Goal: Transaction & Acquisition: Purchase product/service

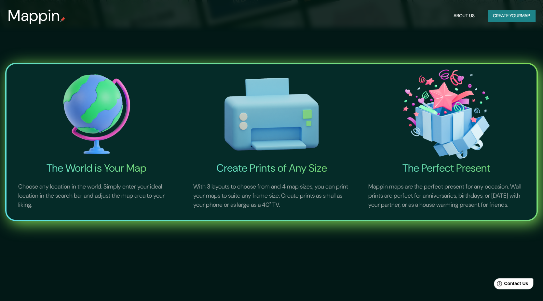
scroll to position [358, 0]
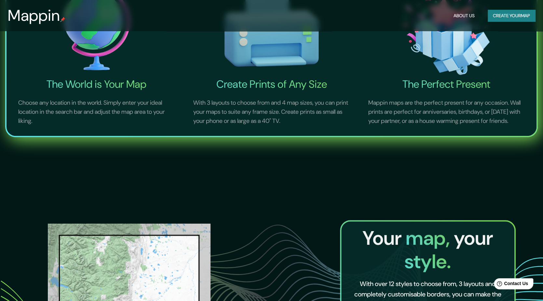
click at [67, 42] on img at bounding box center [96, 30] width 173 height 95
click at [127, 53] on img at bounding box center [96, 30] width 173 height 95
click at [122, 49] on img at bounding box center [96, 30] width 173 height 95
click at [101, 91] on p "Choose any location in the world. Simply enter your ideal location in the searc…" at bounding box center [96, 112] width 173 height 43
click at [102, 86] on h4 "The World is Your Map" at bounding box center [96, 84] width 173 height 13
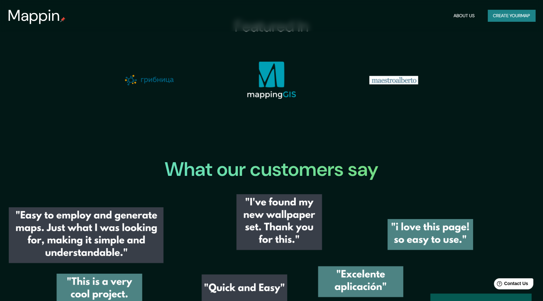
scroll to position [792, 0]
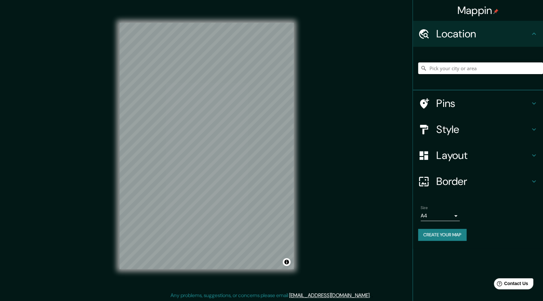
click at [442, 71] on input "Pick your city or area" at bounding box center [480, 69] width 125 height 12
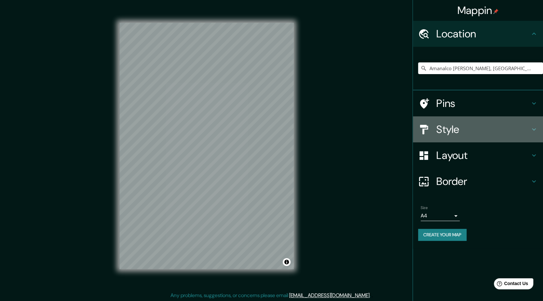
click at [438, 125] on h4 "Style" at bounding box center [484, 129] width 94 height 13
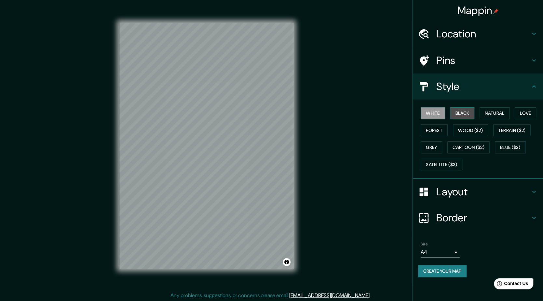
click at [469, 112] on button "Black" at bounding box center [463, 113] width 24 height 12
click at [487, 112] on button "Natural" at bounding box center [495, 113] width 30 height 12
click at [494, 116] on button "Love" at bounding box center [525, 113] width 21 height 12
click at [438, 133] on button "Forest" at bounding box center [434, 131] width 27 height 12
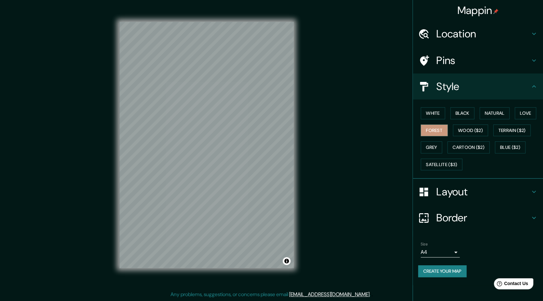
click at [464, 190] on h4 "Layout" at bounding box center [484, 192] width 94 height 13
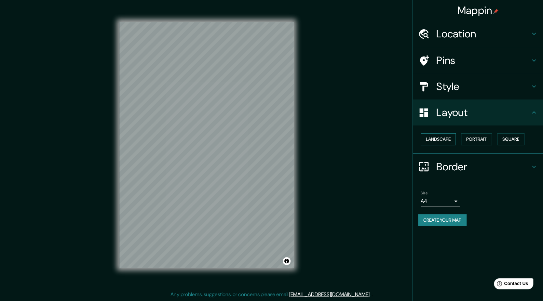
click at [435, 139] on button "Landscape" at bounding box center [438, 139] width 35 height 12
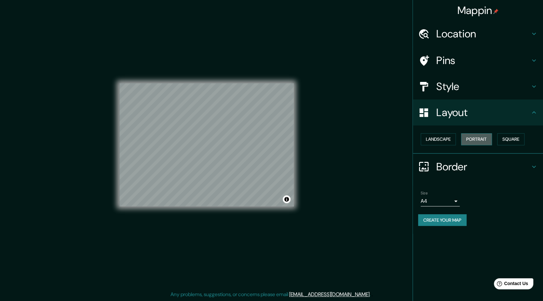
click at [483, 138] on button "Portrait" at bounding box center [476, 139] width 31 height 12
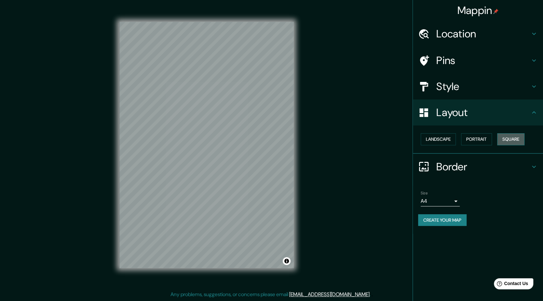
click at [494, 136] on button "Square" at bounding box center [510, 139] width 27 height 12
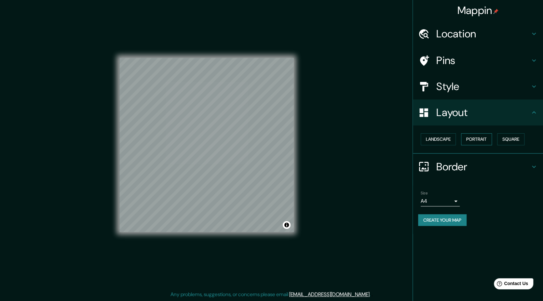
click at [479, 139] on button "Portrait" at bounding box center [476, 139] width 31 height 12
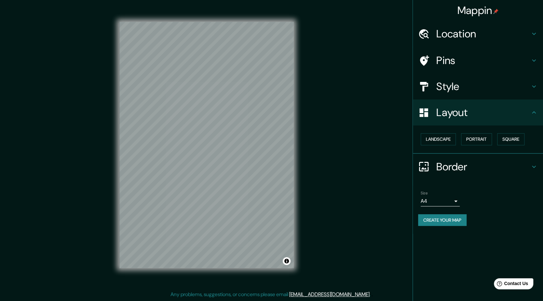
click at [441, 171] on h4 "Border" at bounding box center [484, 167] width 94 height 13
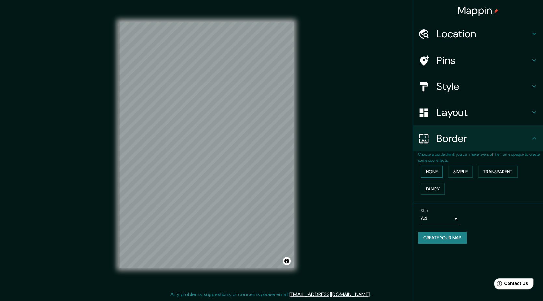
click at [434, 169] on button "None" at bounding box center [432, 172] width 22 height 12
click at [464, 171] on button "Simple" at bounding box center [460, 172] width 25 height 12
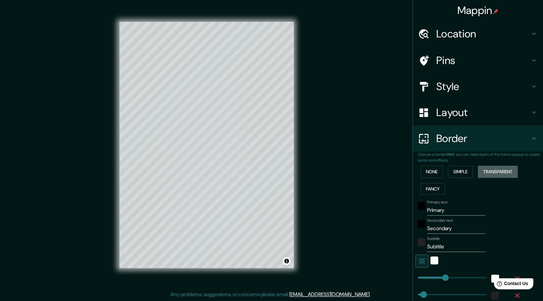
click at [494, 170] on button "Transparent" at bounding box center [498, 172] width 40 height 12
click at [434, 186] on button "Fancy" at bounding box center [433, 189] width 24 height 12
click at [434, 172] on button "None" at bounding box center [432, 172] width 22 height 12
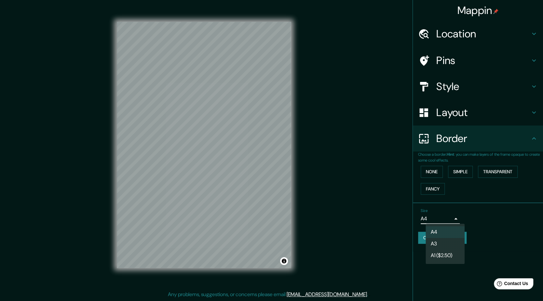
click at [450, 218] on body "Mappin Location [GEOGRAPHIC_DATA] [PERSON_NAME][GEOGRAPHIC_DATA], [GEOGRAPHIC_D…" at bounding box center [271, 149] width 543 height 301
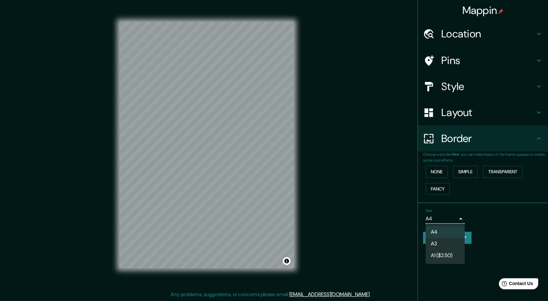
click at [439, 248] on li "A3" at bounding box center [445, 244] width 39 height 12
click at [451, 220] on body "Mappin Location [GEOGRAPHIC_DATA] [PERSON_NAME][GEOGRAPHIC_DATA], [GEOGRAPHIC_D…" at bounding box center [274, 149] width 548 height 301
click at [442, 233] on li "A4" at bounding box center [445, 233] width 39 height 12
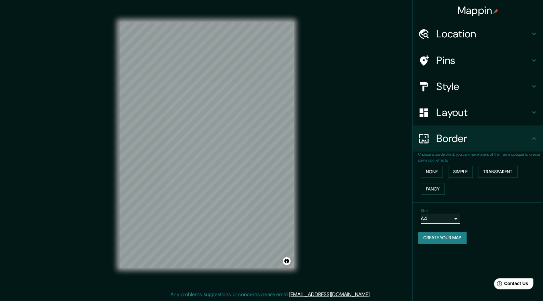
scroll to position [0, 0]
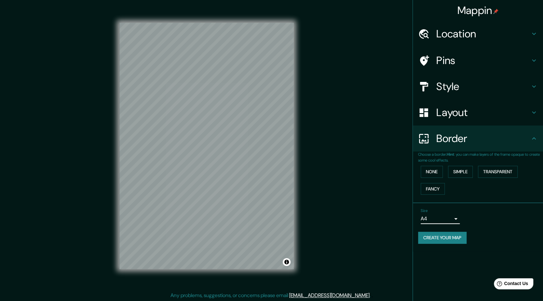
click at [451, 84] on h4 "Style" at bounding box center [484, 86] width 94 height 13
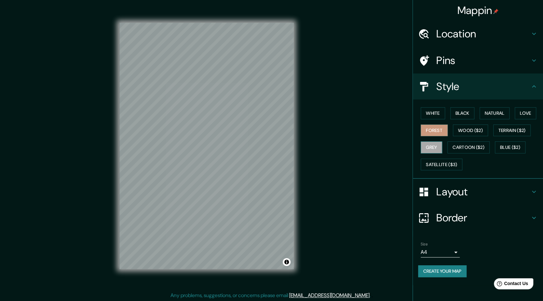
click at [439, 144] on button "Grey" at bounding box center [431, 148] width 21 height 12
click at [356, 154] on div "Mappin Location [GEOGRAPHIC_DATA] [PERSON_NAME], [GEOGRAPHIC_DATA], [GEOGRAPHIC…" at bounding box center [271, 151] width 543 height 302
click at [439, 196] on h4 "Layout" at bounding box center [484, 192] width 94 height 13
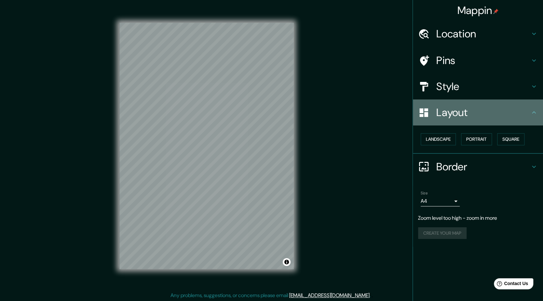
click at [435, 118] on div at bounding box center [427, 112] width 18 height 11
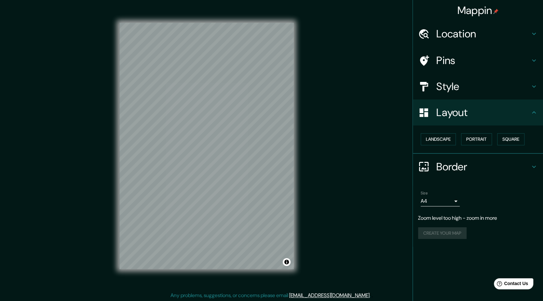
click at [494, 113] on h4 "Layout" at bounding box center [484, 112] width 94 height 13
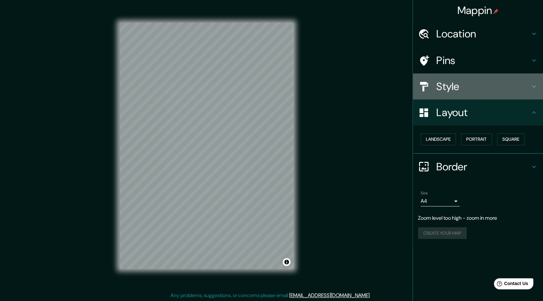
click at [494, 92] on div "Style" at bounding box center [478, 87] width 130 height 26
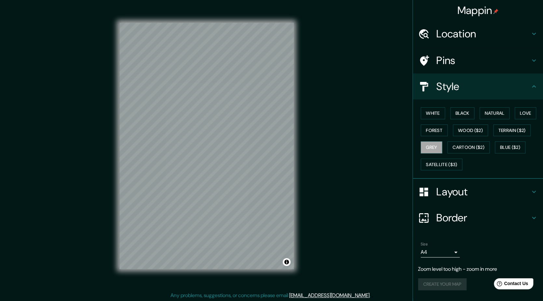
click at [494, 35] on h4 "Location" at bounding box center [484, 33] width 94 height 13
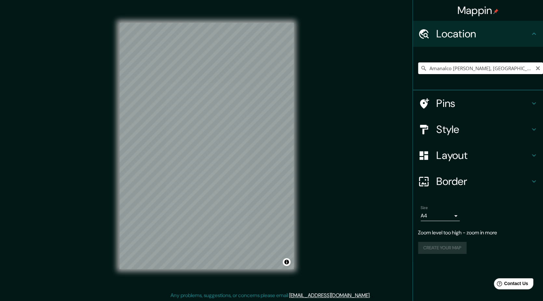
click at [494, 73] on input "Amanalco [PERSON_NAME], [GEOGRAPHIC_DATA], [GEOGRAPHIC_DATA]" at bounding box center [480, 69] width 125 height 12
click at [479, 69] on input "Amanalco [PERSON_NAME], [GEOGRAPHIC_DATA], [GEOGRAPHIC_DATA]" at bounding box center [480, 69] width 125 height 12
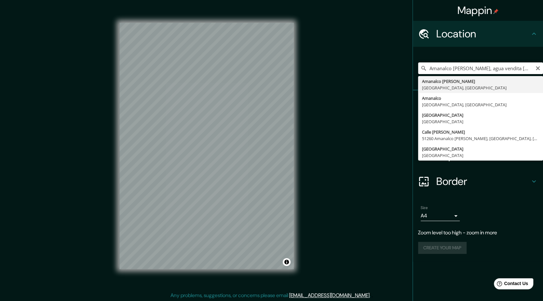
type input "Amanalco [PERSON_NAME], [GEOGRAPHIC_DATA], [GEOGRAPHIC_DATA]"
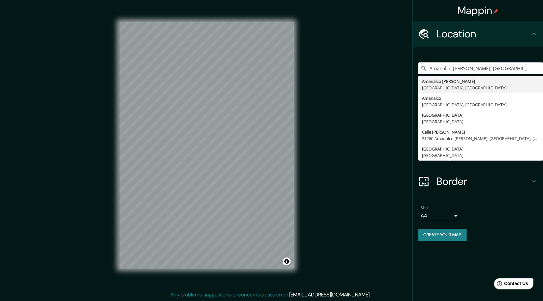
scroll to position [1, 0]
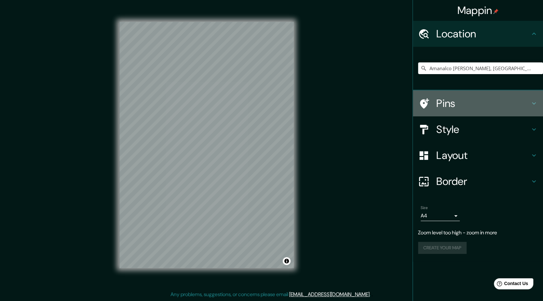
click at [436, 110] on div "Pins" at bounding box center [478, 104] width 130 height 26
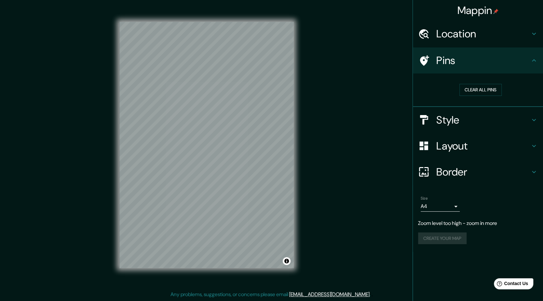
click at [459, 128] on div "Style" at bounding box center [478, 120] width 130 height 26
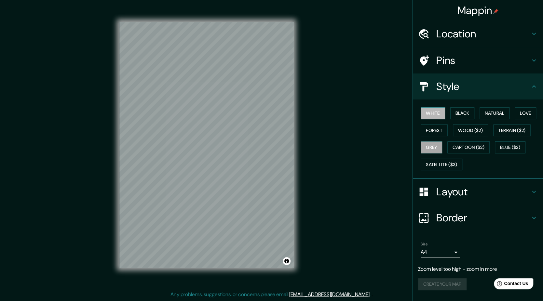
click at [434, 108] on button "White" at bounding box center [433, 113] width 24 height 12
click at [494, 116] on button "Love" at bounding box center [525, 113] width 21 height 12
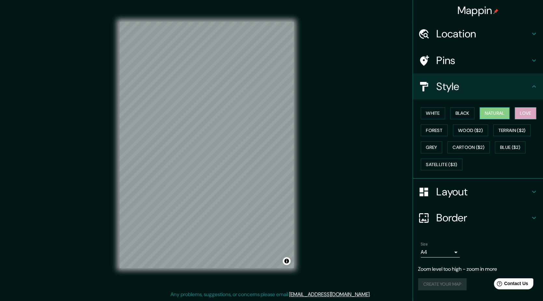
click at [494, 113] on button "Natural" at bounding box center [495, 113] width 30 height 12
click at [325, 194] on div "Mappin Location [GEOGRAPHIC_DATA] [PERSON_NAME][GEOGRAPHIC_DATA], [GEOGRAPHIC_D…" at bounding box center [271, 150] width 543 height 302
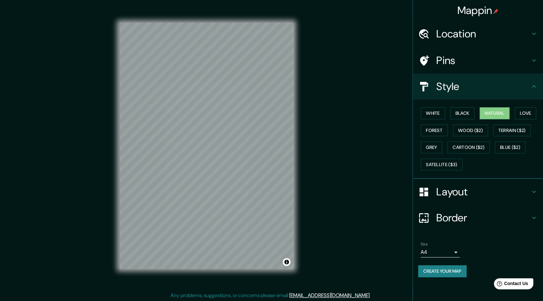
click at [460, 208] on div "Border" at bounding box center [478, 218] width 130 height 26
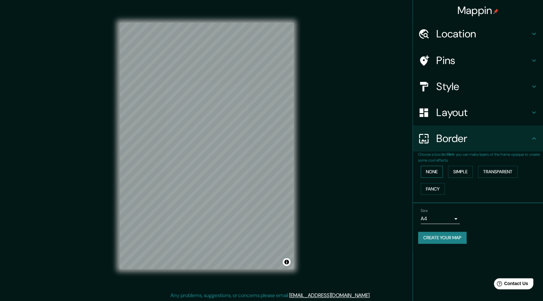
click at [438, 173] on button "None" at bounding box center [432, 172] width 22 height 12
click at [463, 165] on div "None Simple Transparent Fancy" at bounding box center [480, 180] width 125 height 34
click at [463, 176] on button "Simple" at bounding box center [460, 172] width 25 height 12
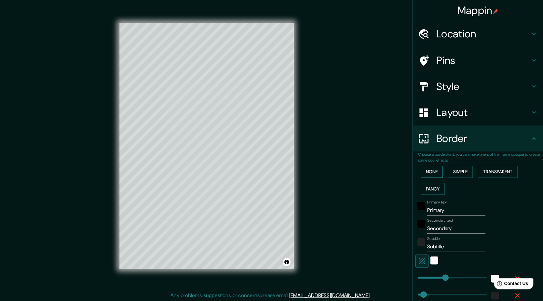
click at [423, 171] on button "None" at bounding box center [432, 172] width 22 height 12
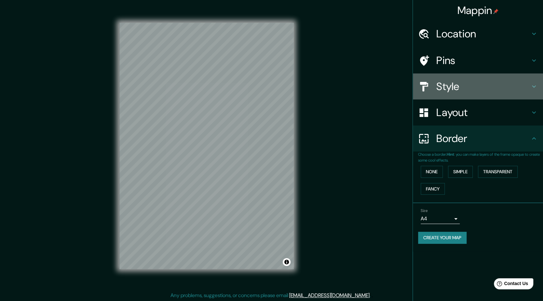
click at [464, 81] on h4 "Style" at bounding box center [484, 86] width 94 height 13
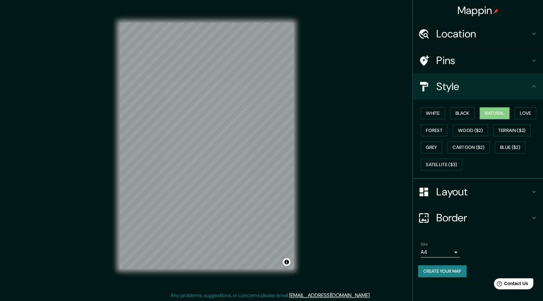
click at [445, 63] on h4 "Pins" at bounding box center [484, 60] width 94 height 13
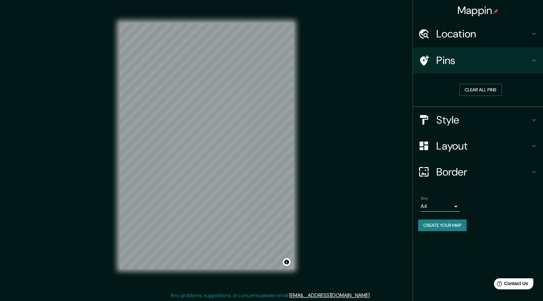
click at [469, 87] on button "Clear all pins" at bounding box center [481, 90] width 42 height 12
click at [463, 223] on button "Create your map" at bounding box center [442, 226] width 49 height 12
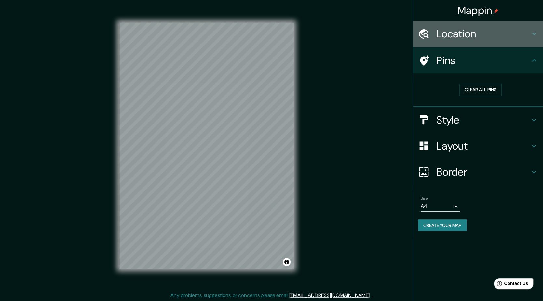
click at [468, 30] on h4 "Location" at bounding box center [484, 33] width 94 height 13
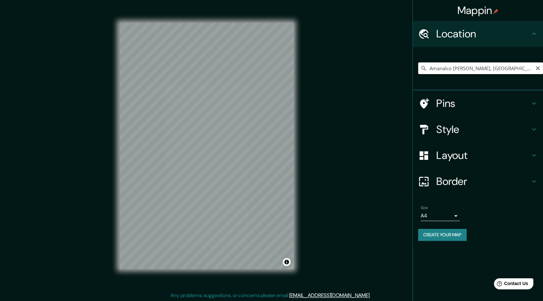
click at [494, 70] on input "Amanalco [PERSON_NAME], [GEOGRAPHIC_DATA], [GEOGRAPHIC_DATA]" at bounding box center [480, 69] width 125 height 12
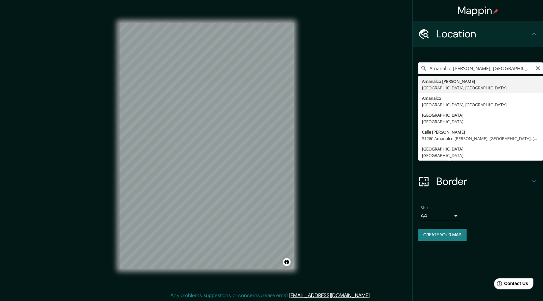
click at [448, 73] on input "Amanalco [PERSON_NAME], [GEOGRAPHIC_DATA], [GEOGRAPHIC_DATA]" at bounding box center [480, 69] width 125 height 12
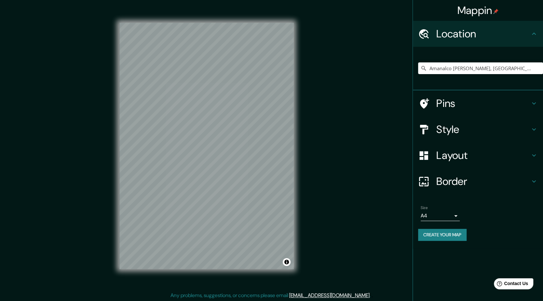
click at [316, 84] on div "Mappin Location [GEOGRAPHIC_DATA] [PERSON_NAME][GEOGRAPHIC_DATA], [GEOGRAPHIC_D…" at bounding box center [271, 151] width 543 height 302
click at [494, 65] on input "Amanalco [PERSON_NAME], [GEOGRAPHIC_DATA], [GEOGRAPHIC_DATA]" at bounding box center [480, 69] width 125 height 12
click at [456, 117] on div "Style" at bounding box center [478, 130] width 130 height 26
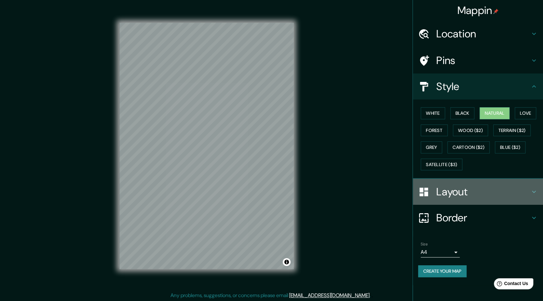
click at [449, 191] on h4 "Layout" at bounding box center [484, 192] width 94 height 13
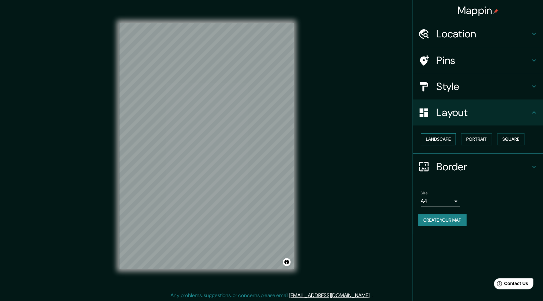
click at [447, 139] on button "Landscape" at bounding box center [438, 139] width 35 height 12
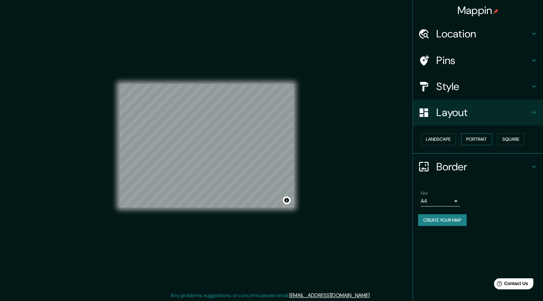
click at [465, 140] on button "Portrait" at bounding box center [476, 139] width 31 height 12
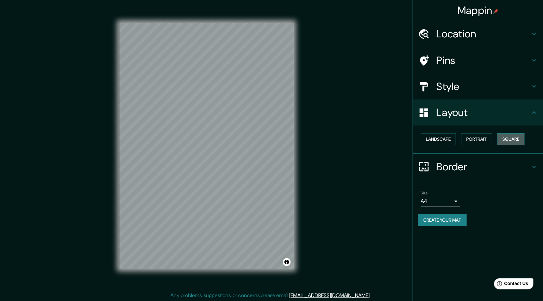
click at [494, 140] on button "Square" at bounding box center [510, 139] width 27 height 12
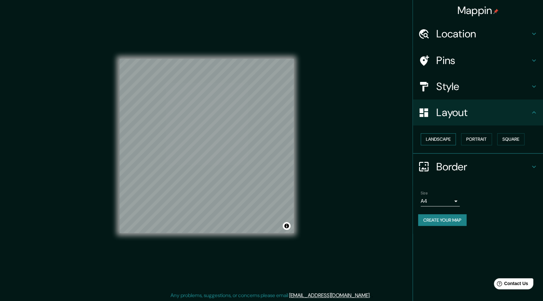
click at [447, 143] on button "Landscape" at bounding box center [438, 139] width 35 height 12
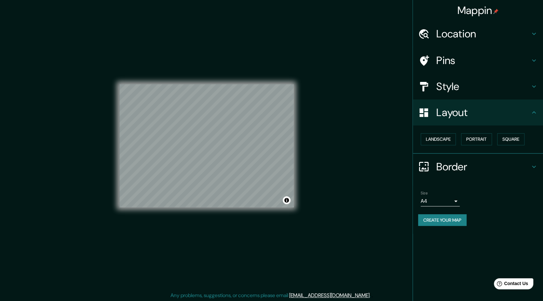
click at [475, 148] on div "Landscape [GEOGRAPHIC_DATA]" at bounding box center [478, 140] width 130 height 28
click at [474, 143] on button "Portrait" at bounding box center [476, 139] width 31 height 12
